Goal: Information Seeking & Learning: Check status

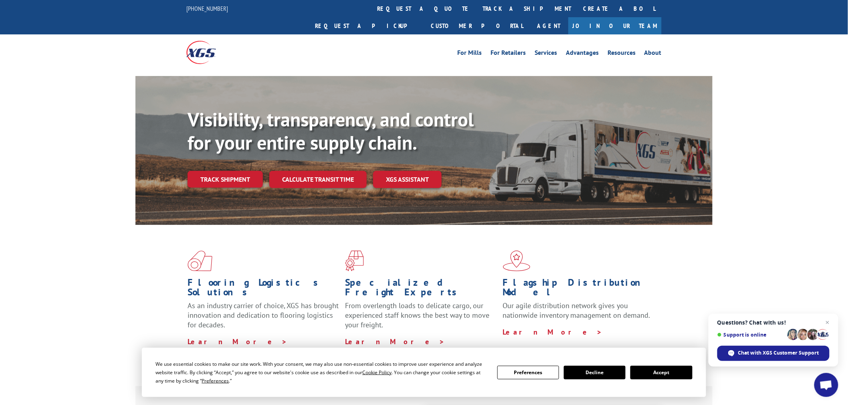
drag, startPoint x: 385, startPoint y: 9, endPoint x: 454, endPoint y: 255, distance: 255.3
click at [476, 9] on link "track a shipment" at bounding box center [526, 8] width 101 height 17
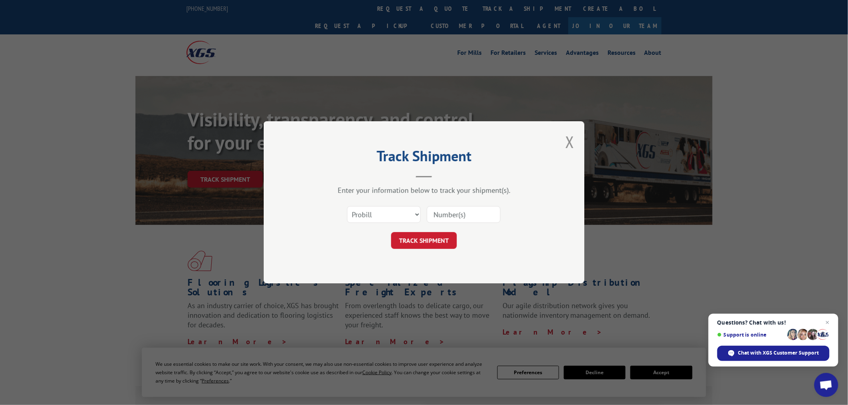
click at [477, 211] on input at bounding box center [464, 215] width 74 height 17
paste input "17523409"
type input "17523409"
click at [452, 249] on button "TRACK SHIPMENT" at bounding box center [424, 241] width 66 height 17
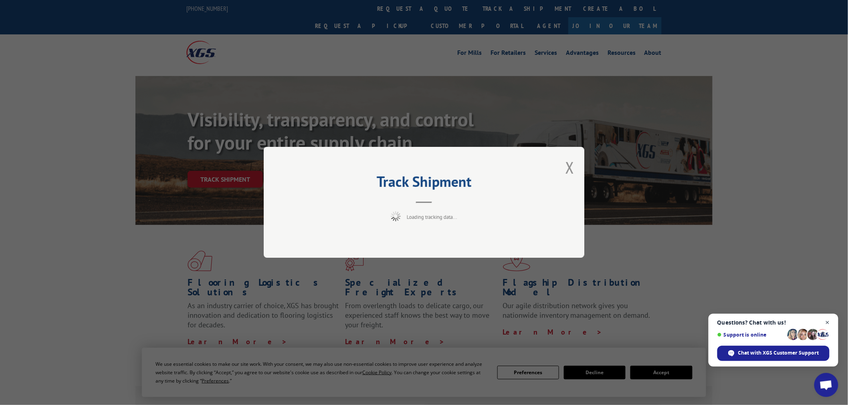
click at [826, 326] on span "Close chat" at bounding box center [827, 323] width 10 height 10
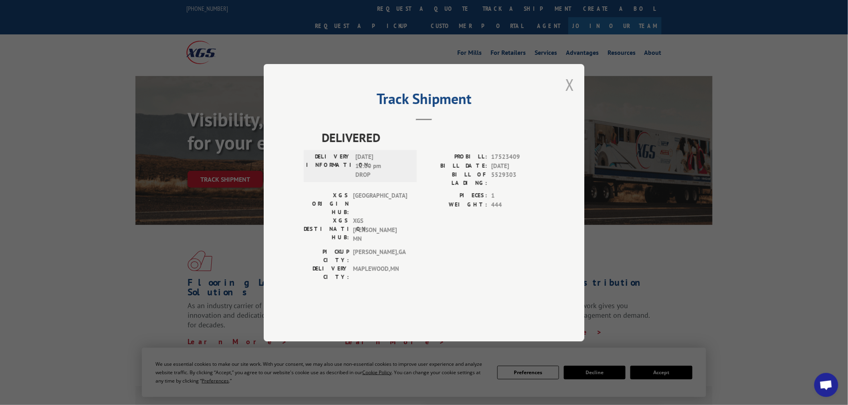
click at [568, 95] on button "Close modal" at bounding box center [569, 84] width 9 height 21
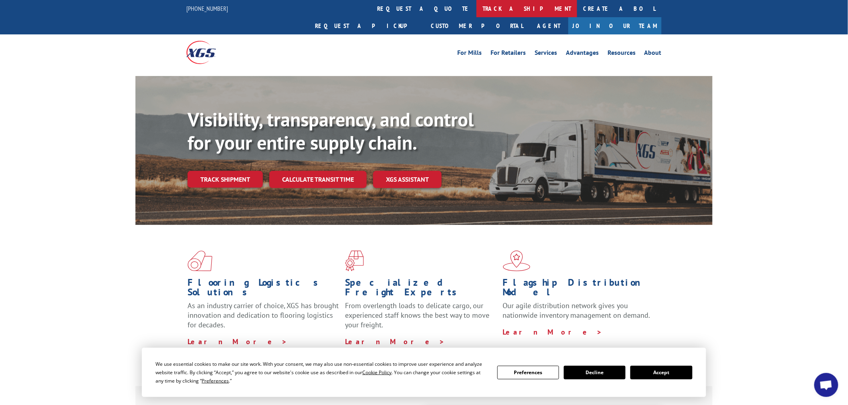
click at [476, 8] on link "track a shipment" at bounding box center [526, 8] width 101 height 17
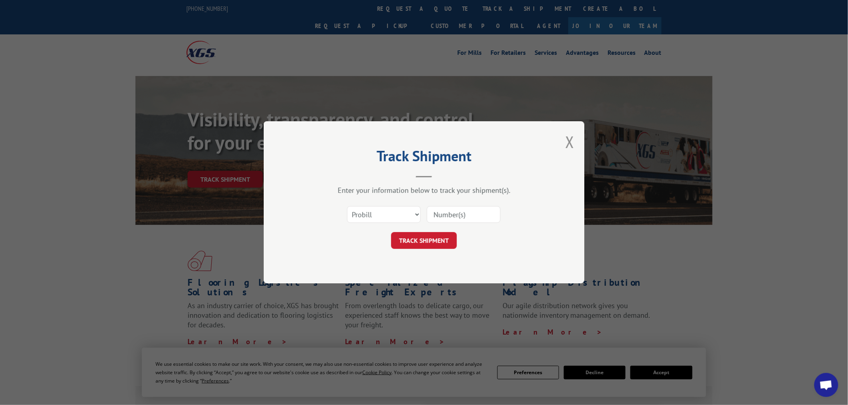
click at [477, 214] on input at bounding box center [464, 215] width 74 height 17
paste input "17523476"
type input "17523476"
click at [440, 236] on button "TRACK SHIPMENT" at bounding box center [424, 241] width 66 height 17
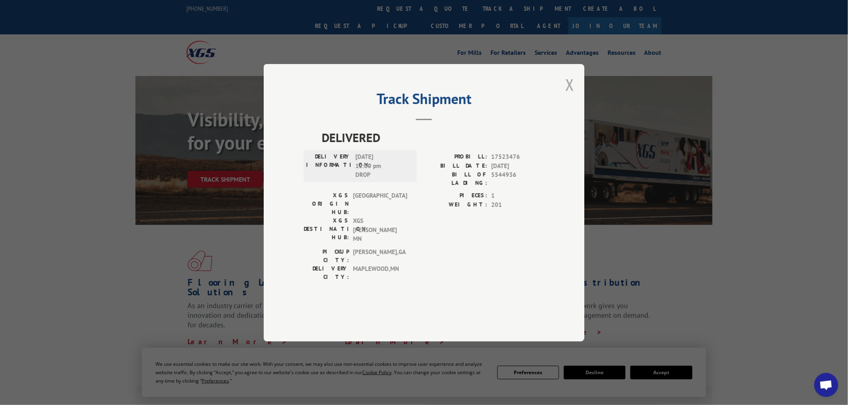
click at [566, 95] on button "Close modal" at bounding box center [569, 84] width 9 height 21
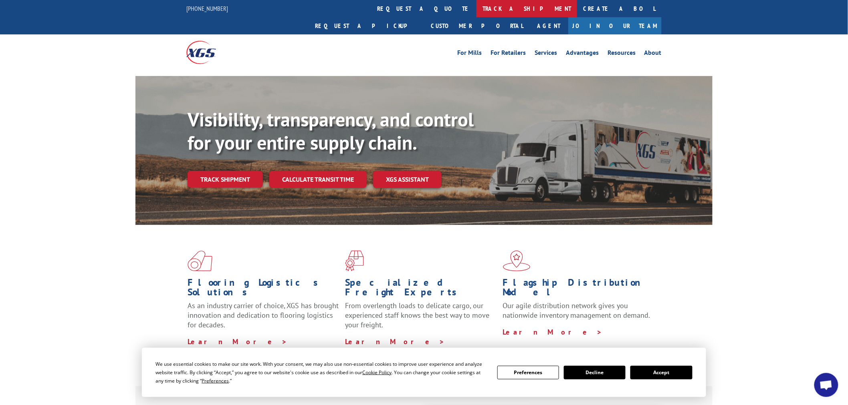
click at [476, 6] on link "track a shipment" at bounding box center [526, 8] width 101 height 17
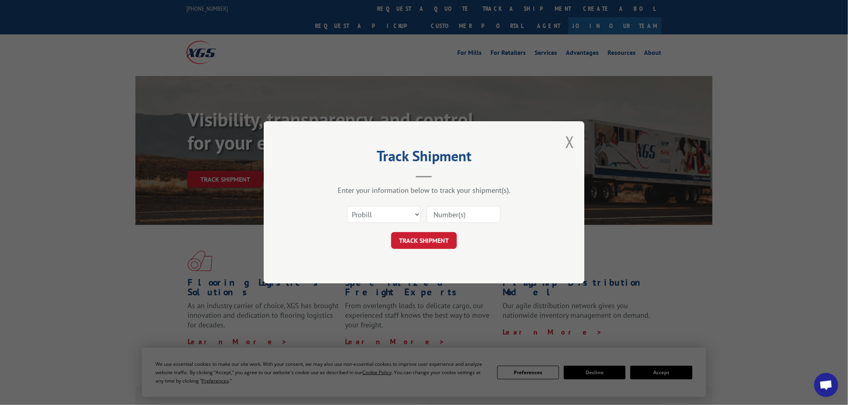
click at [450, 209] on input at bounding box center [464, 215] width 74 height 17
paste input "17233849"
type input "17233849"
click at [451, 249] on button "TRACK SHIPMENT" at bounding box center [424, 241] width 66 height 17
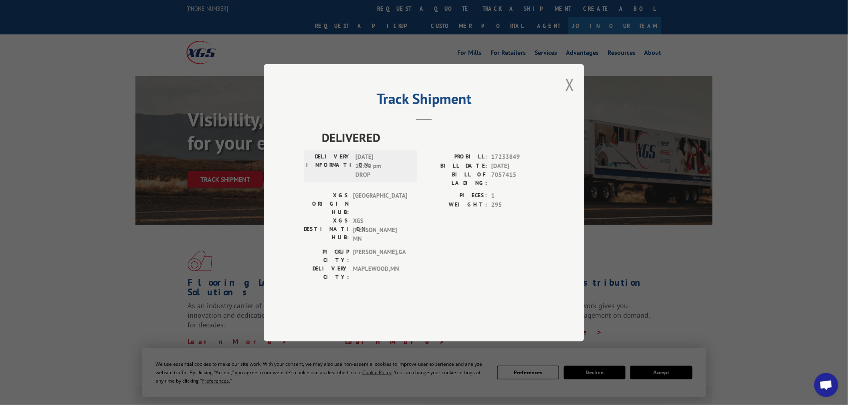
drag, startPoint x: 568, startPoint y: 111, endPoint x: 387, endPoint y: 35, distance: 196.2
click at [567, 95] on button "Close modal" at bounding box center [569, 84] width 9 height 21
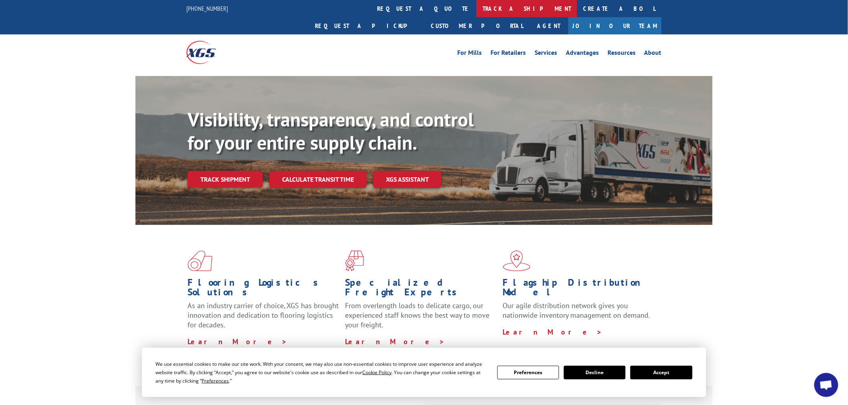
click at [476, 4] on link "track a shipment" at bounding box center [526, 8] width 101 height 17
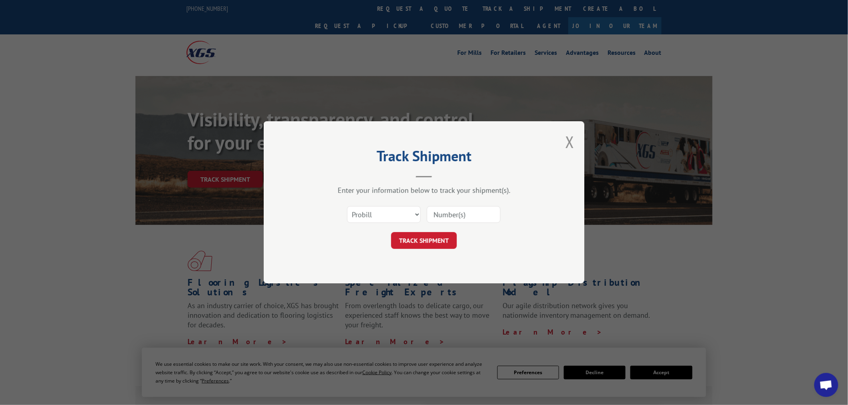
click at [471, 217] on input at bounding box center [464, 215] width 74 height 17
paste input "17478922"
type input "17478922"
click at [429, 232] on form "Select category... Probill BOL PO 17478922 TRACK SHIPMENT" at bounding box center [424, 226] width 240 height 48
click at [436, 248] on button "TRACK SHIPMENT" at bounding box center [424, 241] width 66 height 17
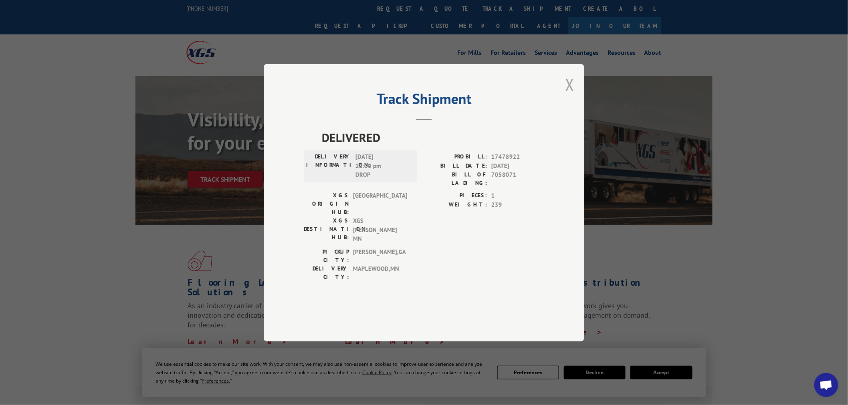
click at [567, 95] on button "Close modal" at bounding box center [569, 84] width 9 height 21
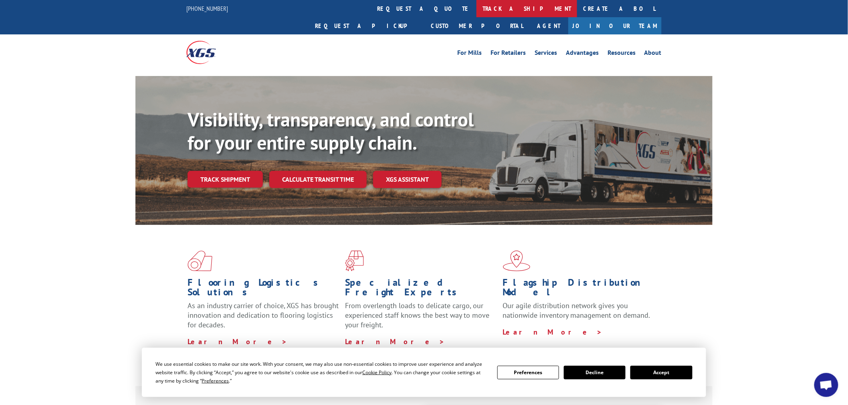
click at [476, 6] on link "track a shipment" at bounding box center [526, 8] width 101 height 17
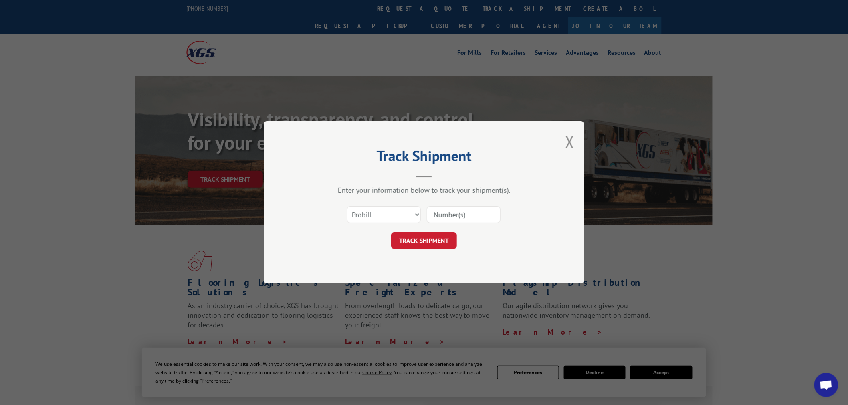
drag, startPoint x: 443, startPoint y: 201, endPoint x: 444, endPoint y: 210, distance: 9.3
click at [443, 204] on div "Select category... Probill BOL PO" at bounding box center [424, 215] width 240 height 26
click at [445, 213] on input at bounding box center [464, 215] width 74 height 17
type input "b"
paste input "17639061"
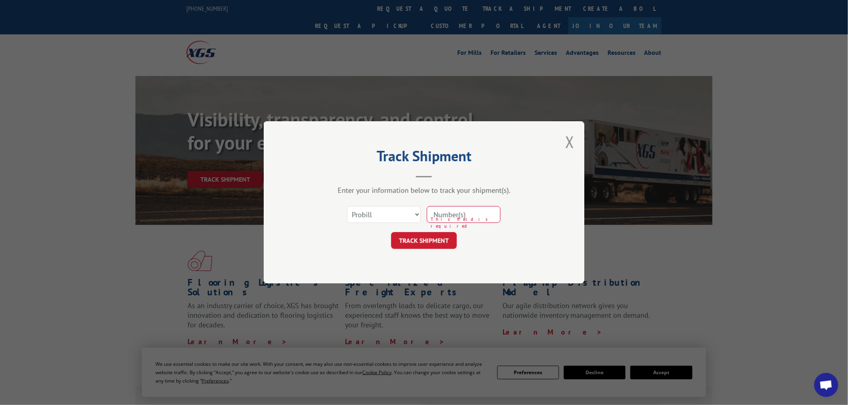
type input "17639061"
click button "TRACK SHIPMENT" at bounding box center [424, 241] width 66 height 17
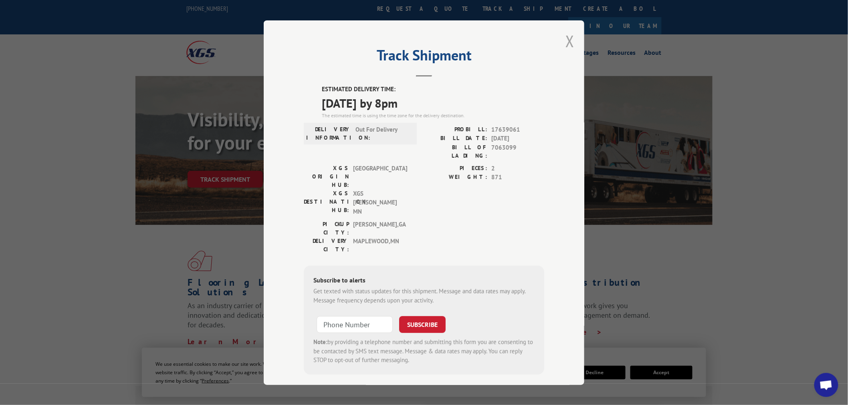
click at [569, 45] on button "Close modal" at bounding box center [569, 40] width 9 height 21
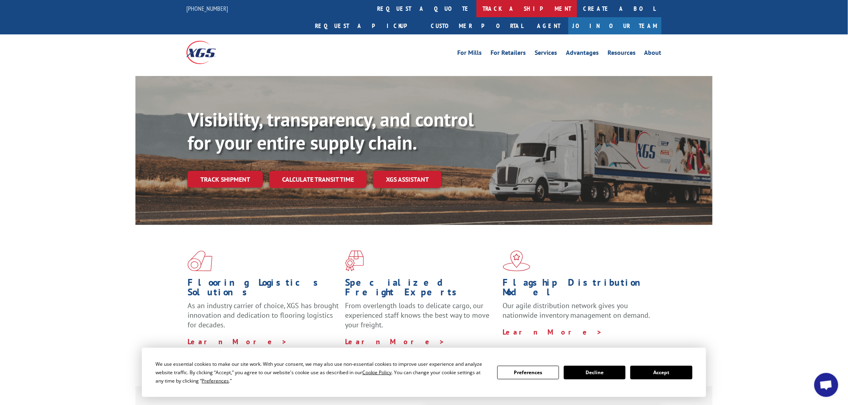
click at [476, 10] on link "track a shipment" at bounding box center [526, 8] width 101 height 17
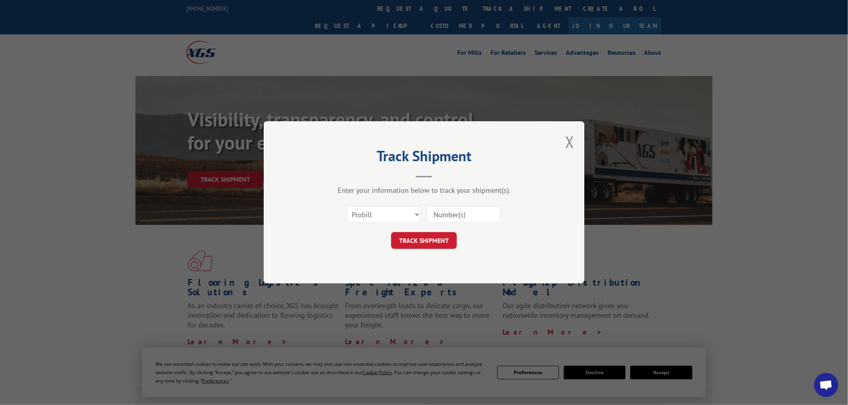
click at [490, 211] on input at bounding box center [464, 215] width 74 height 17
paste input "17479330"
type input "17479330"
drag, startPoint x: 453, startPoint y: 245, endPoint x: 153, endPoint y: 13, distance: 378.9
click at [441, 242] on button "TRACK SHIPMENT" at bounding box center [424, 241] width 66 height 17
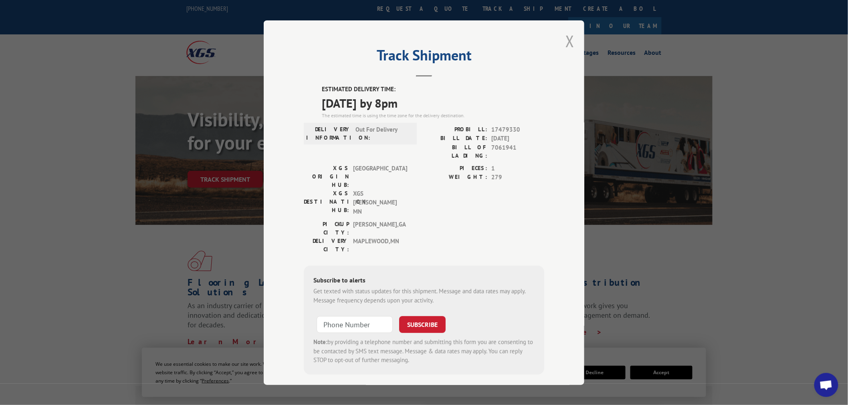
click at [568, 45] on button "Close modal" at bounding box center [569, 40] width 9 height 21
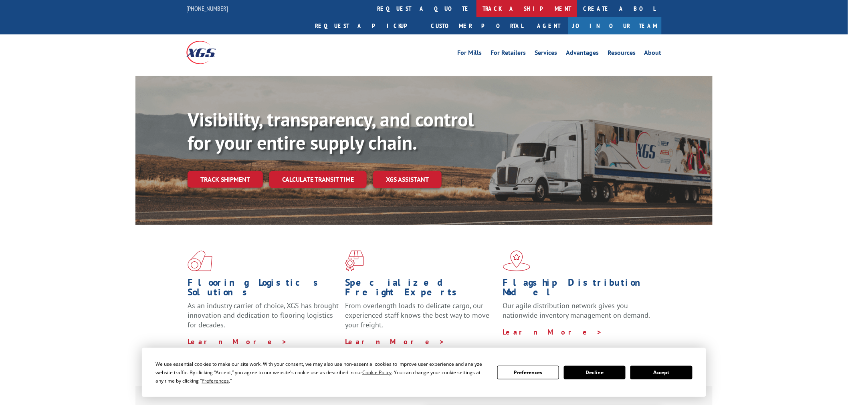
click at [476, 15] on link "track a shipment" at bounding box center [526, 8] width 101 height 17
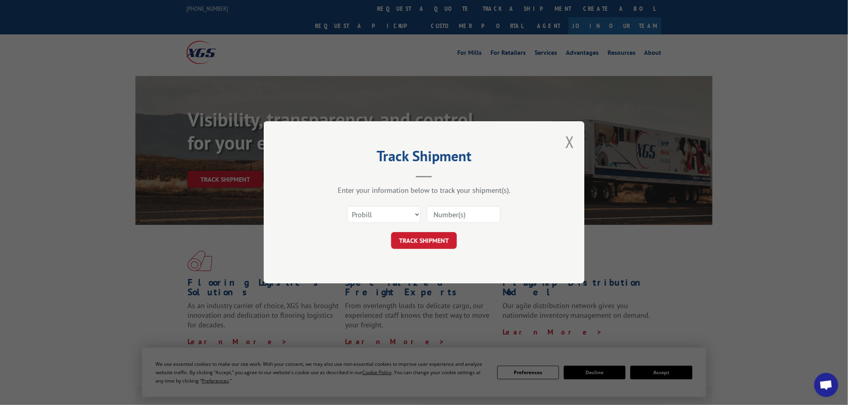
click at [450, 214] on input at bounding box center [464, 215] width 74 height 17
paste input "17523537"
type input "17523537"
click at [430, 246] on button "TRACK SHIPMENT" at bounding box center [424, 241] width 66 height 17
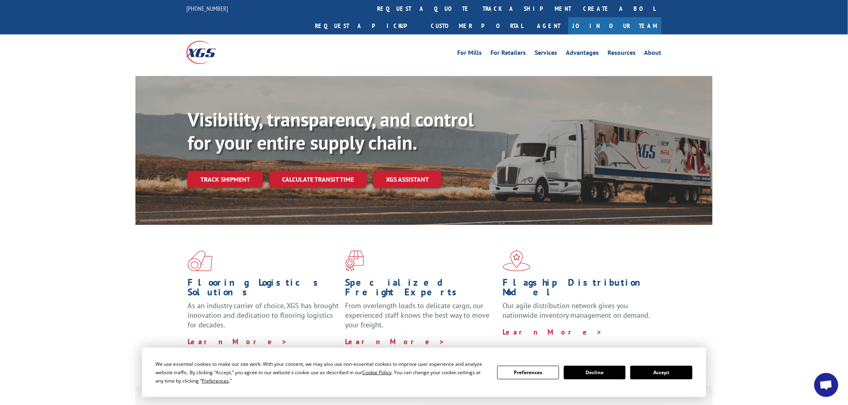
drag, startPoint x: 409, startPoint y: 7, endPoint x: 401, endPoint y: 58, distance: 52.2
click at [476, 7] on link "track a shipment" at bounding box center [526, 8] width 101 height 17
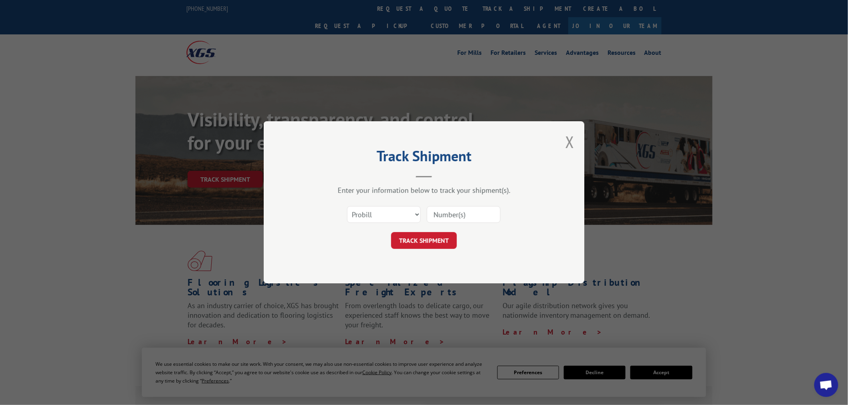
click at [448, 211] on input at bounding box center [464, 215] width 74 height 17
paste input "17523532"
type input "17523532"
click at [431, 247] on button "TRACK SHIPMENT" at bounding box center [424, 241] width 66 height 17
